Goal: Book appointment/travel/reservation

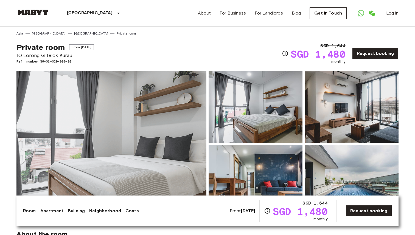
click at [40, 12] on img at bounding box center [32, 12] width 33 height 5
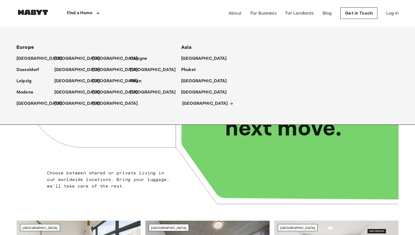
click at [190, 101] on p "[GEOGRAPHIC_DATA]" at bounding box center [205, 103] width 46 height 7
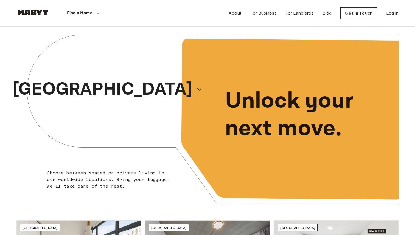
click at [99, 10] on div "Find a Home" at bounding box center [83, 13] width 69 height 26
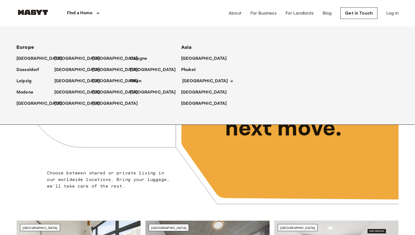
click at [186, 79] on p "[GEOGRAPHIC_DATA]" at bounding box center [205, 81] width 46 height 7
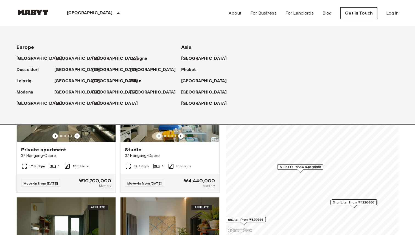
click at [78, 14] on p "[GEOGRAPHIC_DATA]" at bounding box center [90, 13] width 46 height 7
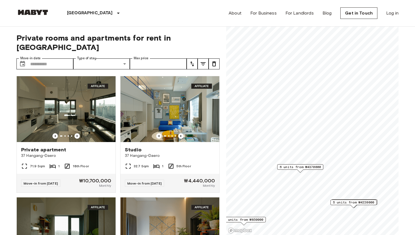
click at [289, 166] on span "6 units from ₩4370000" at bounding box center [299, 167] width 41 height 5
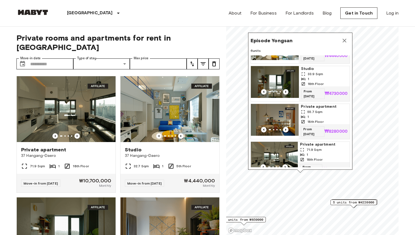
scroll to position [113, 0]
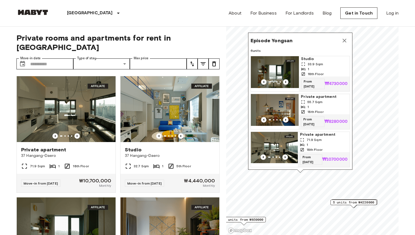
click at [344, 39] on icon "Map marker" at bounding box center [344, 40] width 7 height 7
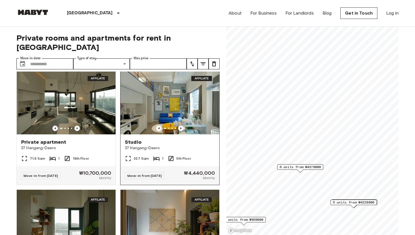
scroll to position [0, 0]
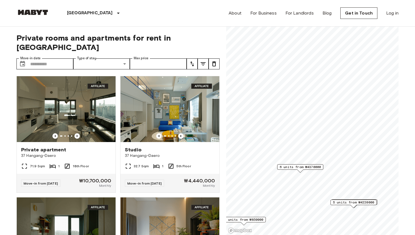
click at [196, 58] on button "tune" at bounding box center [191, 63] width 11 height 11
click at [206, 75] on li "Lowest price" at bounding box center [213, 75] width 55 height 10
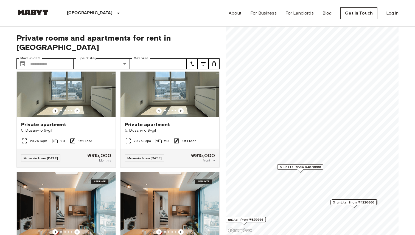
scroll to position [230, 0]
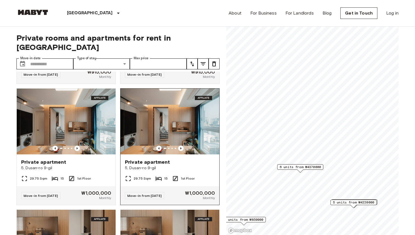
click at [177, 110] on img at bounding box center [169, 122] width 99 height 66
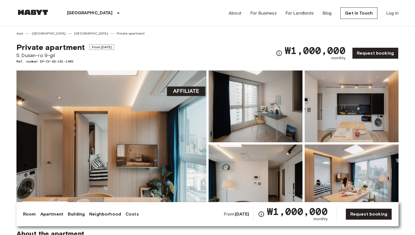
scroll to position [67, 0]
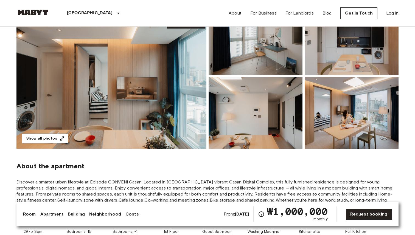
click at [166, 82] on img at bounding box center [111, 76] width 190 height 146
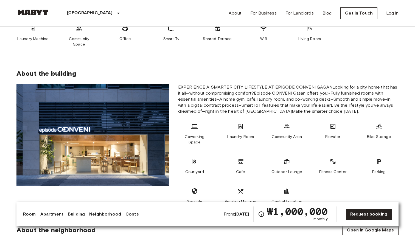
scroll to position [323, 0]
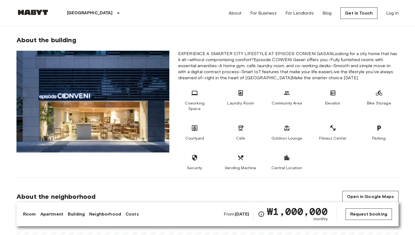
click at [360, 215] on link "Request booking" at bounding box center [368, 214] width 46 height 12
